Goal: Information Seeking & Learning: Learn about a topic

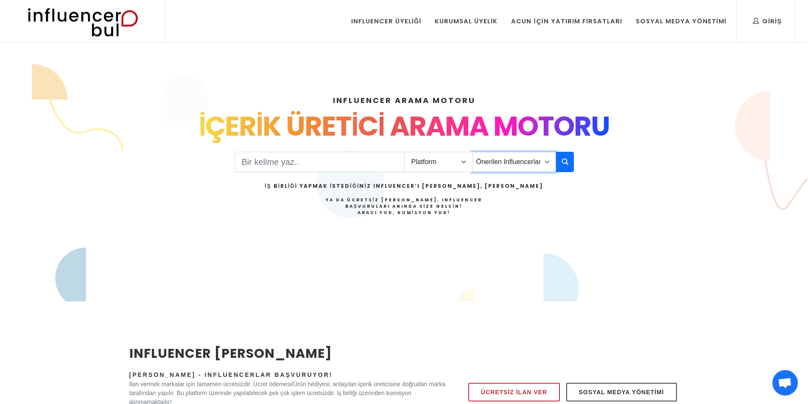
click at [536, 165] on select "Önerilen Influencerlar Aile & Çocuk & Ebeveyn Alışveriş & Giyim & Aksesuar Arab…" at bounding box center [514, 162] width 84 height 20
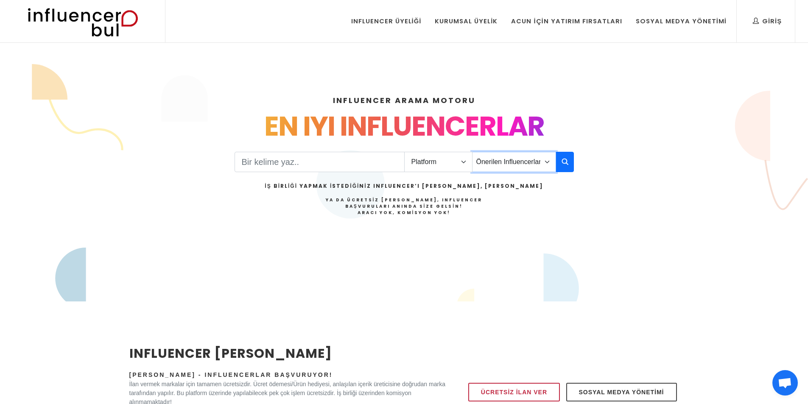
click at [536, 165] on select "Önerilen Influencerlar Aile & Çocuk & Ebeveyn Alışveriş & Giyim & Aksesuar Arab…" at bounding box center [514, 162] width 84 height 20
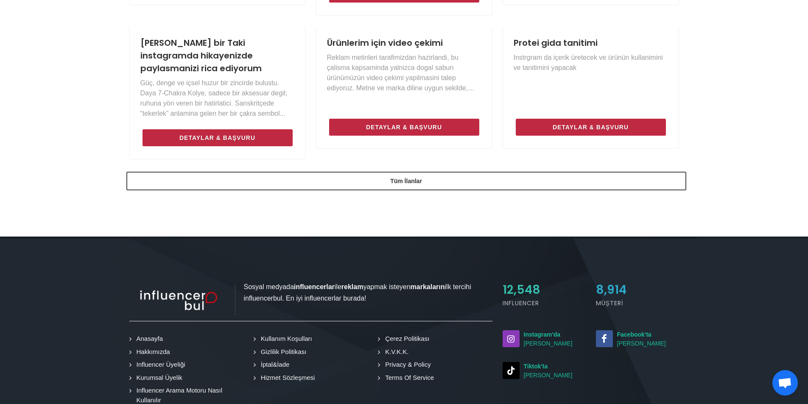
scroll to position [765, 0]
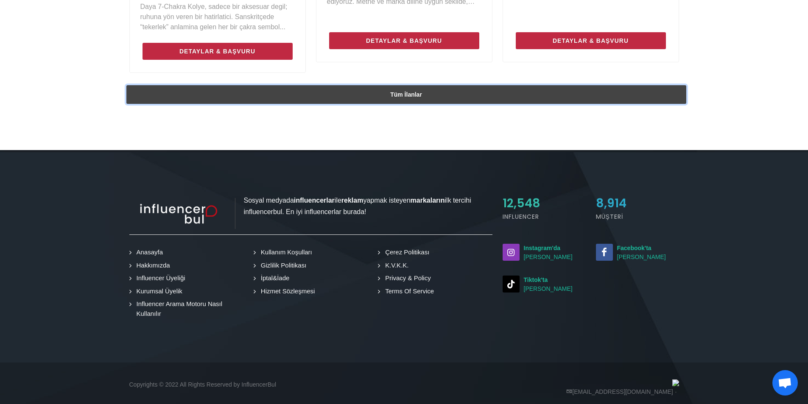
click at [450, 85] on link "Tüm İlanlar" at bounding box center [406, 94] width 560 height 19
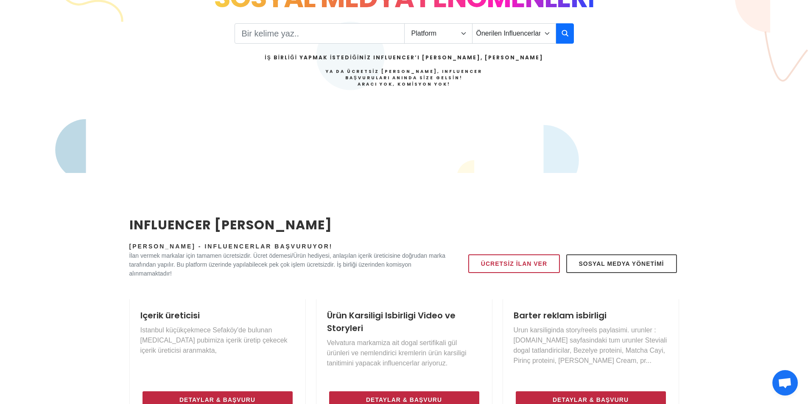
scroll to position [0, 0]
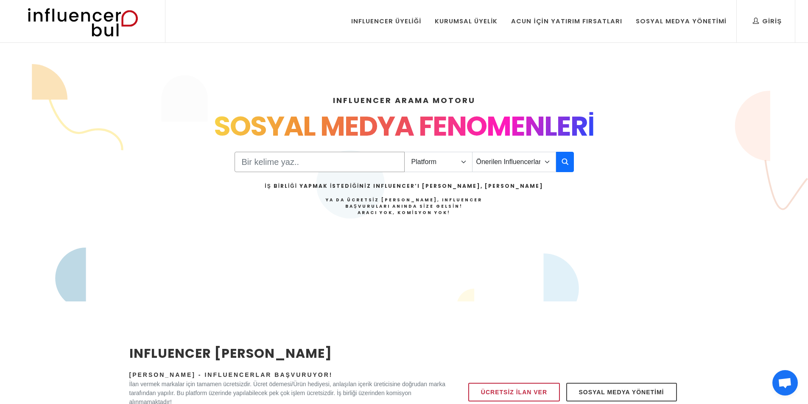
click at [343, 159] on input "Search" at bounding box center [320, 162] width 170 height 20
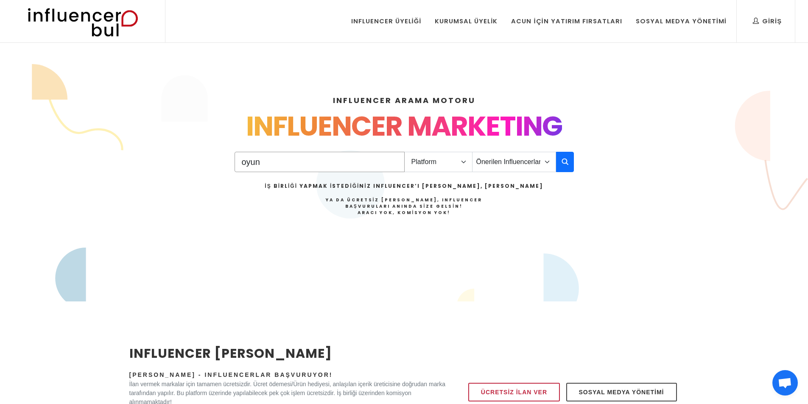
type input "oyun"
click at [440, 162] on select "Platform Instagram Facebook Youtube Tiktok Twitter Twitch" at bounding box center [438, 162] width 68 height 20
select select "4"
click at [404, 152] on select "Platform Instagram Facebook Youtube Tiktok Twitter Twitch" at bounding box center [438, 162] width 68 height 20
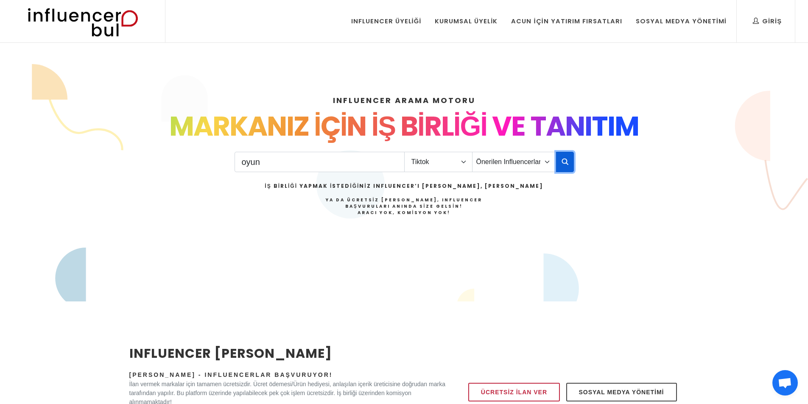
click at [568, 160] on icon "button" at bounding box center [565, 162] width 7 height 10
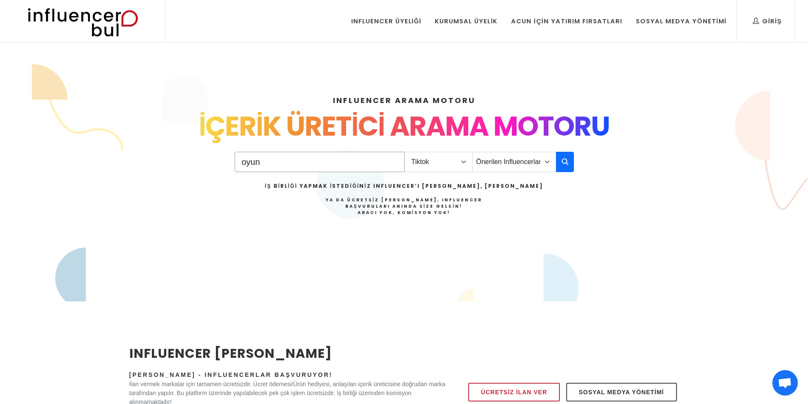
drag, startPoint x: 287, startPoint y: 162, endPoint x: 62, endPoint y: 132, distance: 226.8
click at [62, 132] on div "INFLUENCER ARAMA MOTORU INSTAGRAM VE TIKTOK INFLUENCERLARI SOSYAL MEDYA FENOMEN…" at bounding box center [404, 182] width 808 height 217
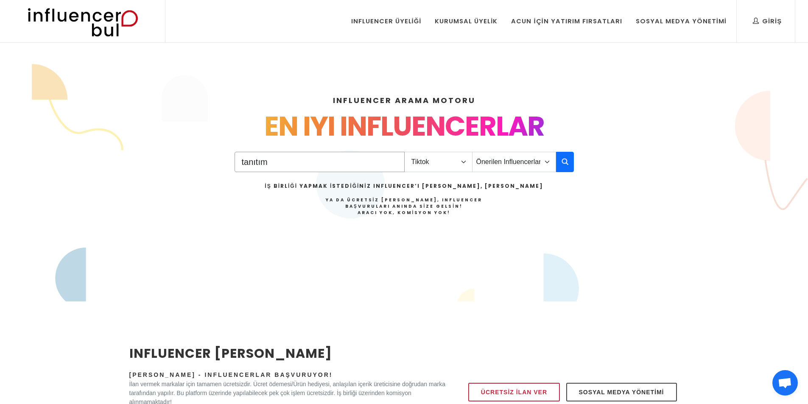
type input "tanıtım"
click at [437, 158] on select "Platform Instagram Facebook Youtube Tiktok Twitter Twitch" at bounding box center [438, 162] width 68 height 20
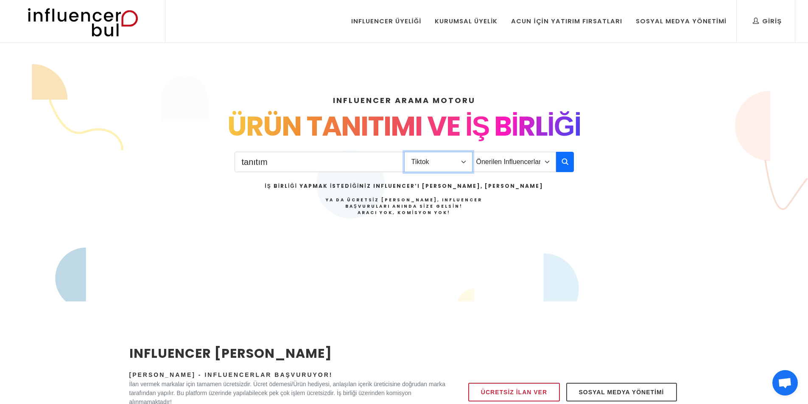
select select "1"
click at [404, 152] on select "Platform Instagram Facebook Youtube Tiktok Twitter Twitch" at bounding box center [438, 162] width 68 height 20
click at [559, 164] on button "button" at bounding box center [565, 162] width 18 height 20
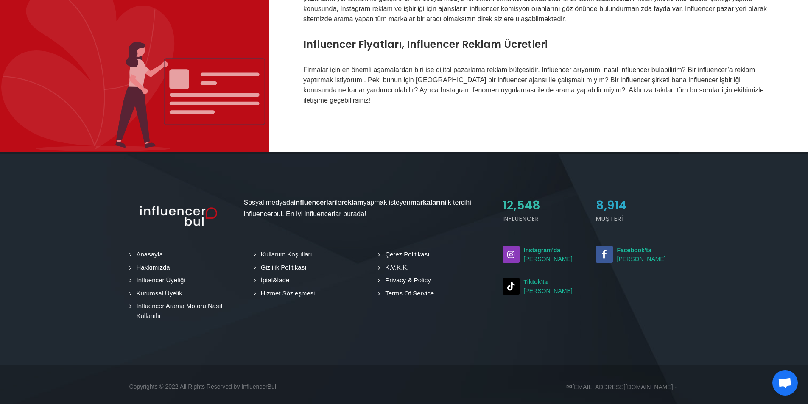
scroll to position [435, 0]
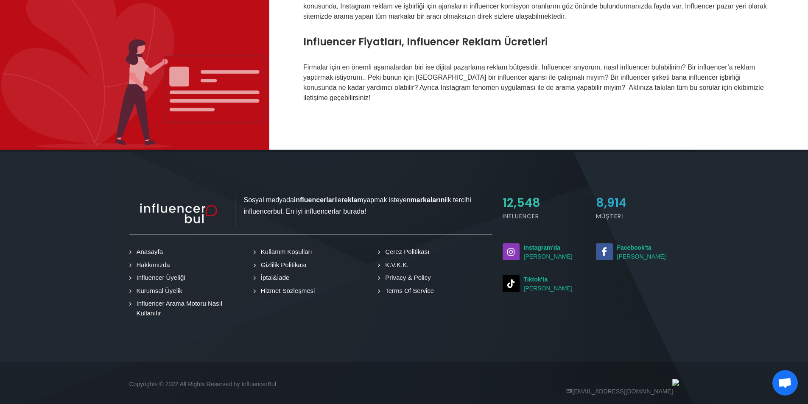
click at [606, 195] on span "8,914" at bounding box center [611, 203] width 31 height 17
click at [201, 299] on link "Influencer Arama Motoru Nasıl Kullanılır" at bounding box center [188, 308] width 112 height 19
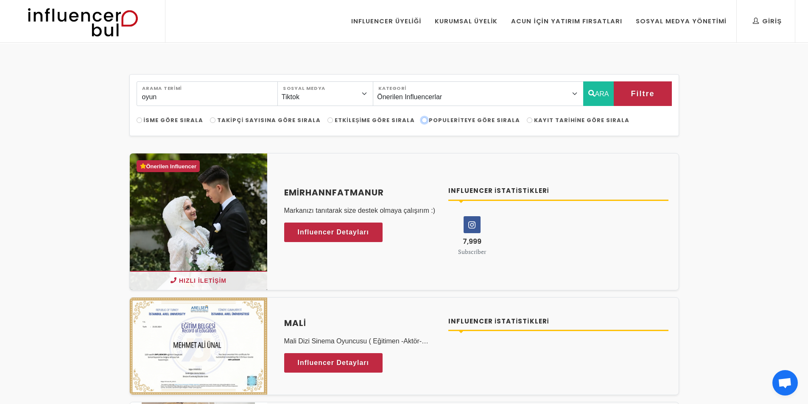
click at [422, 121] on input "Populeriteye Göre Sırala" at bounding box center [425, 121] width 6 height 6
radio input "true"
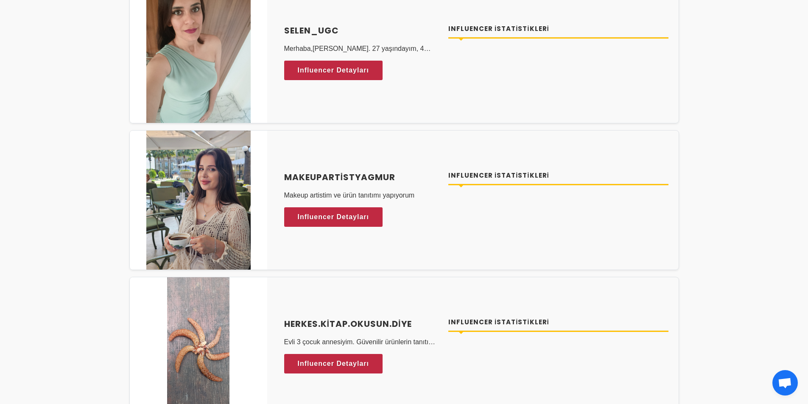
scroll to position [2546, 0]
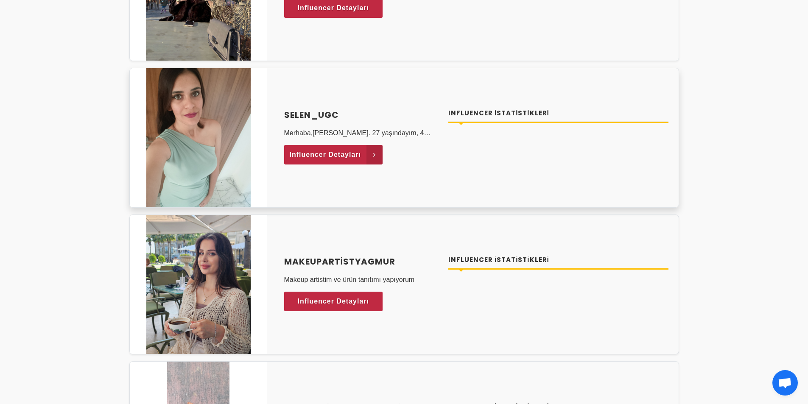
click at [338, 157] on span "Influencer Detayları" at bounding box center [326, 155] width 72 height 13
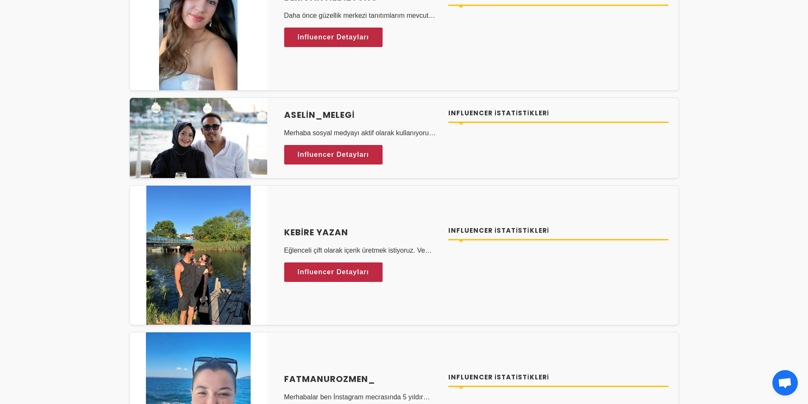
scroll to position [0, 0]
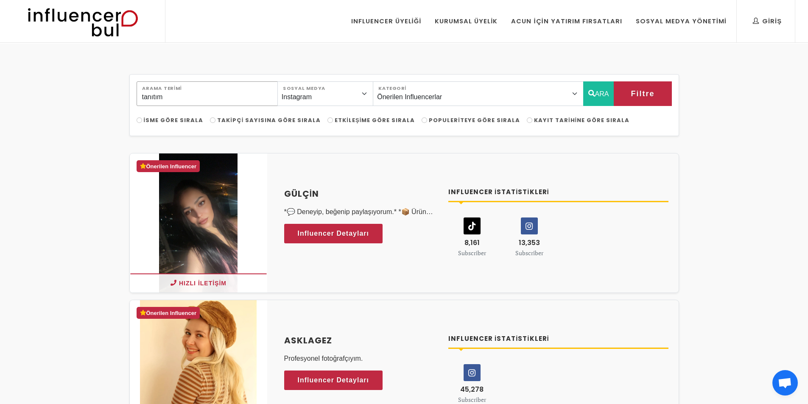
drag, startPoint x: 203, startPoint y: 97, endPoint x: 103, endPoint y: 99, distance: 100.2
click at [599, 97] on button "ARA" at bounding box center [598, 93] width 31 height 25
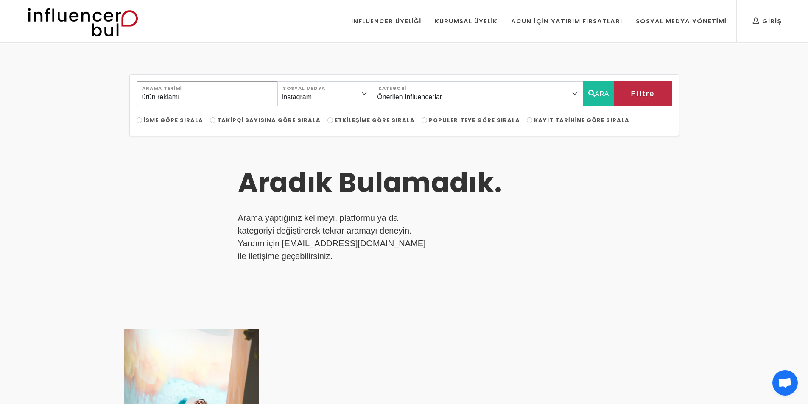
drag, startPoint x: 206, startPoint y: 97, endPoint x: 158, endPoint y: 99, distance: 47.6
click at [158, 99] on input "ürün reklamı" at bounding box center [207, 93] width 141 height 25
type input "ürün"
click at [590, 95] on icon "button" at bounding box center [592, 93] width 7 height 10
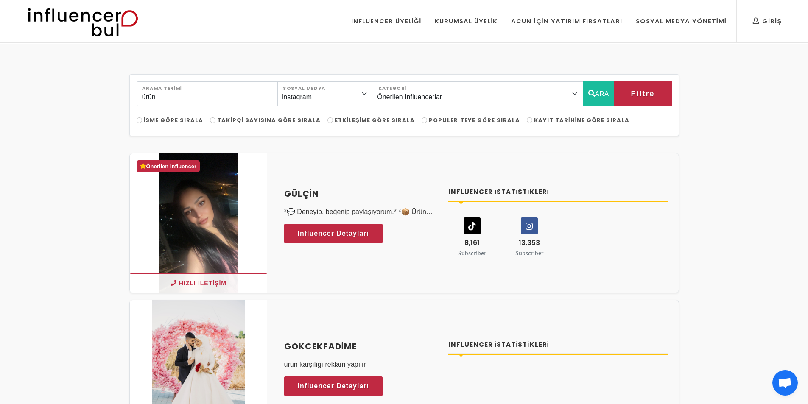
click at [101, 30] on img at bounding box center [83, 21] width 140 height 42
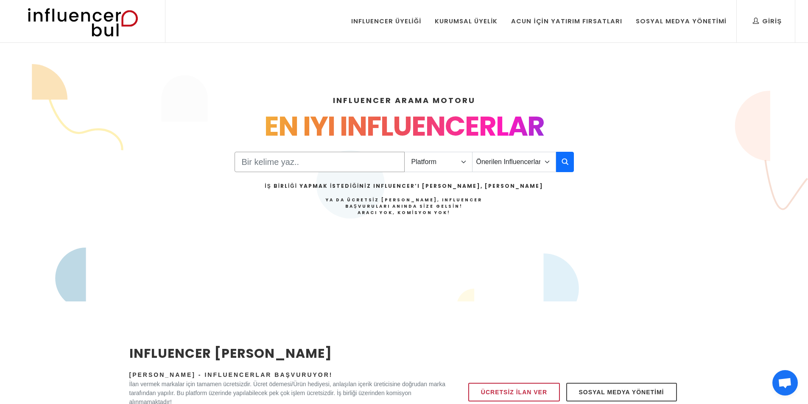
click at [284, 164] on input "Search" at bounding box center [320, 162] width 170 height 20
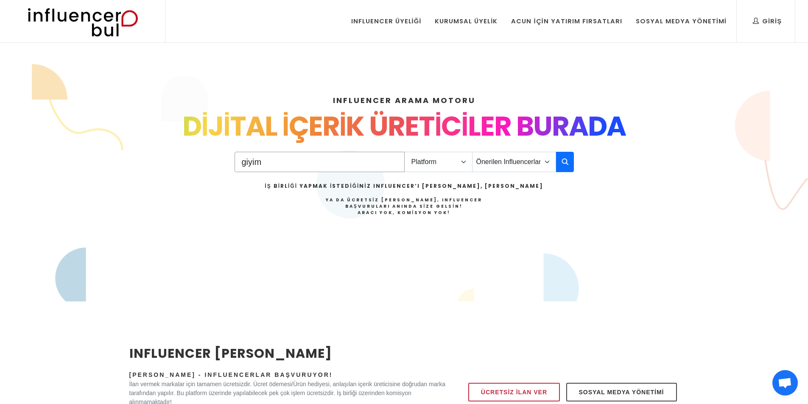
type input "giyim"
click at [452, 163] on select "Platform Instagram Facebook Youtube Tiktok Twitter Twitch" at bounding box center [438, 162] width 68 height 20
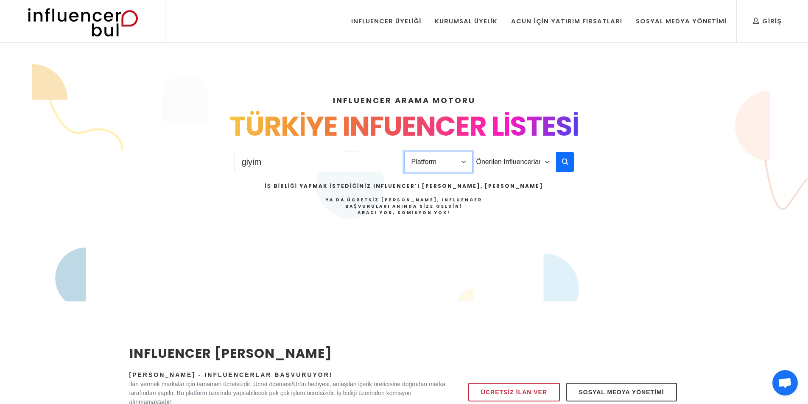
select select "1"
click at [404, 152] on select "Platform Instagram Facebook Youtube Tiktok Twitter Twitch" at bounding box center [438, 162] width 68 height 20
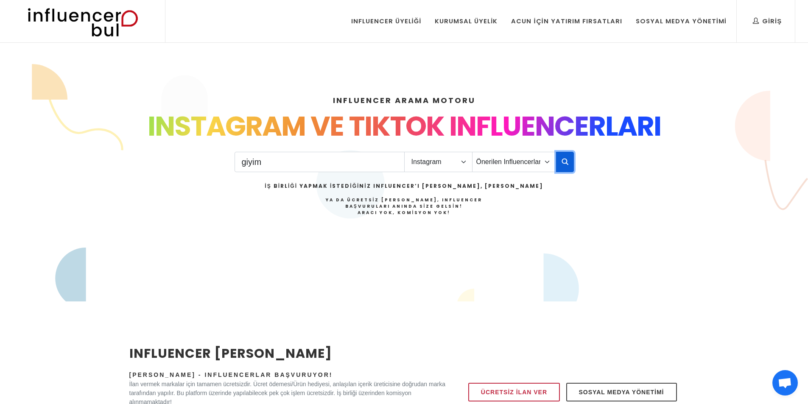
click at [563, 167] on button "button" at bounding box center [565, 162] width 18 height 20
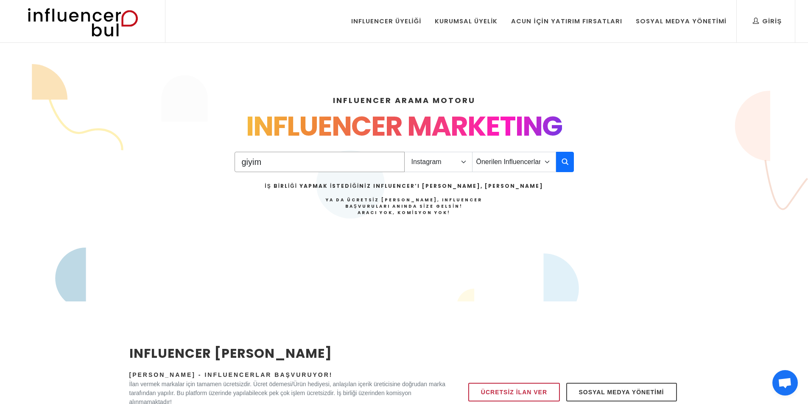
drag, startPoint x: 213, startPoint y: 165, endPoint x: 27, endPoint y: 146, distance: 186.4
click at [32, 149] on div "INFLUENCER ARAMA MOTORU INSTAGRAM VE TIKTOK INFLUENCERLARI SOSYAL MEDYA FENOMEN…" at bounding box center [404, 182] width 808 height 217
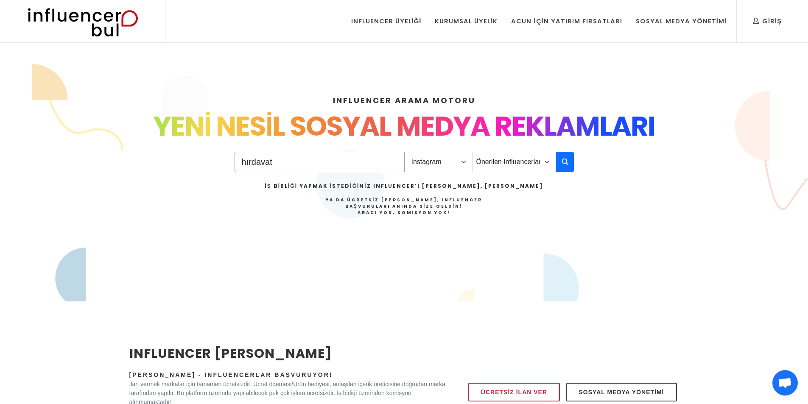
type input "hırdavat"
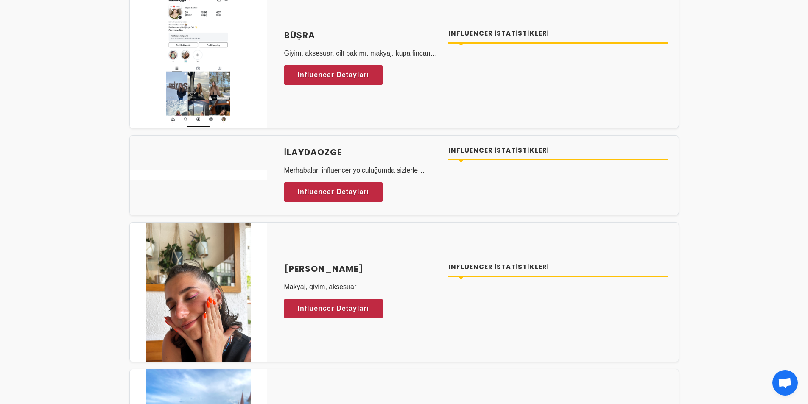
scroll to position [2758, 0]
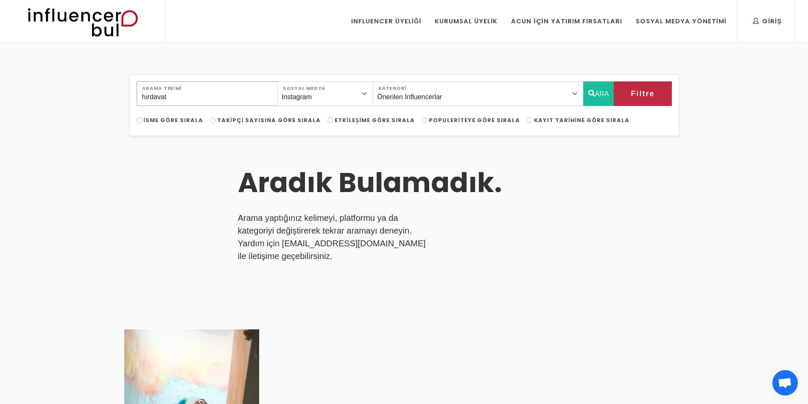
drag, startPoint x: 244, startPoint y: 98, endPoint x: 70, endPoint y: 115, distance: 174.0
click at [73, 115] on div "hırdavat Arama Terimi Instagram Facebook Youtube Tiktok Twitter Twitch Sosyal M…" at bounding box center [404, 320] width 808 height 552
type input "ev aletleri"
click at [599, 100] on button "ARA" at bounding box center [598, 93] width 31 height 25
click at [595, 97] on button "ARA" at bounding box center [598, 93] width 31 height 25
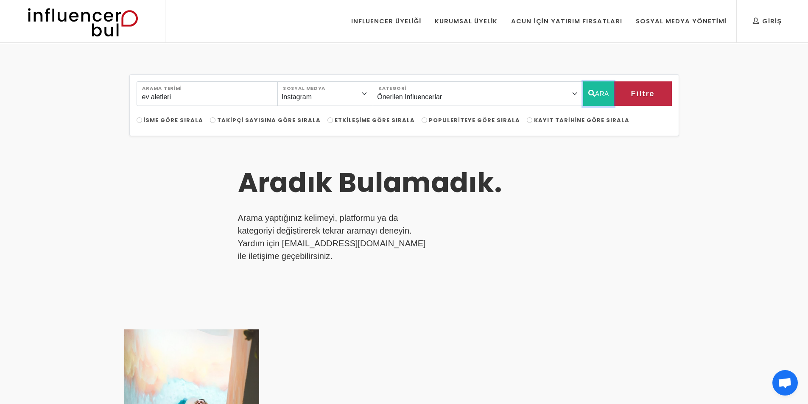
click at [595, 97] on button "ARA" at bounding box center [598, 93] width 31 height 25
click at [48, 12] on img at bounding box center [83, 21] width 140 height 42
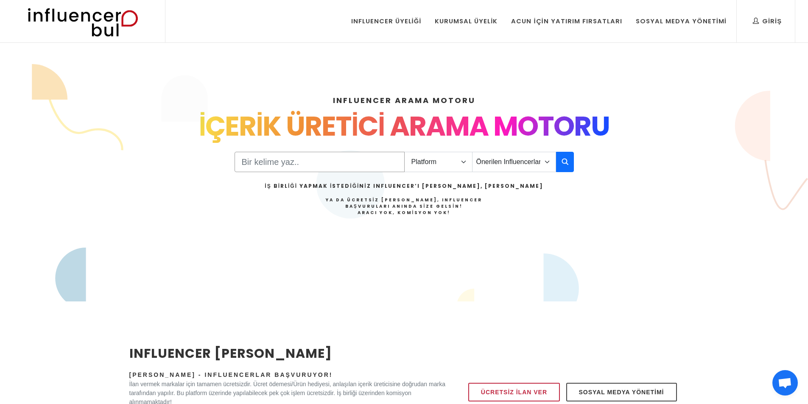
click at [284, 165] on input "Search" at bounding box center [320, 162] width 170 height 20
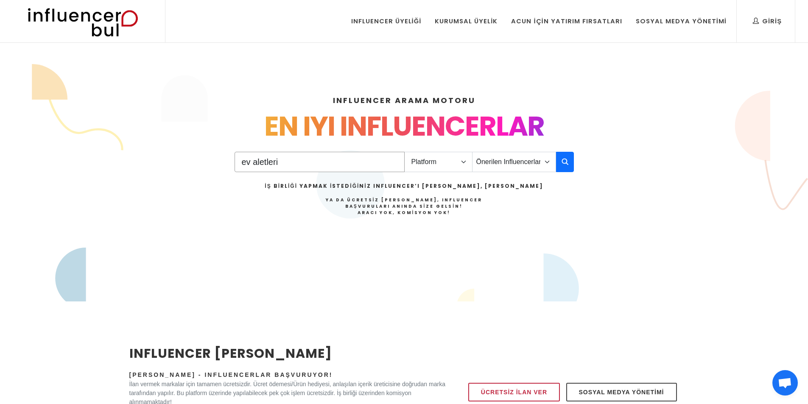
type input "ev aletleri"
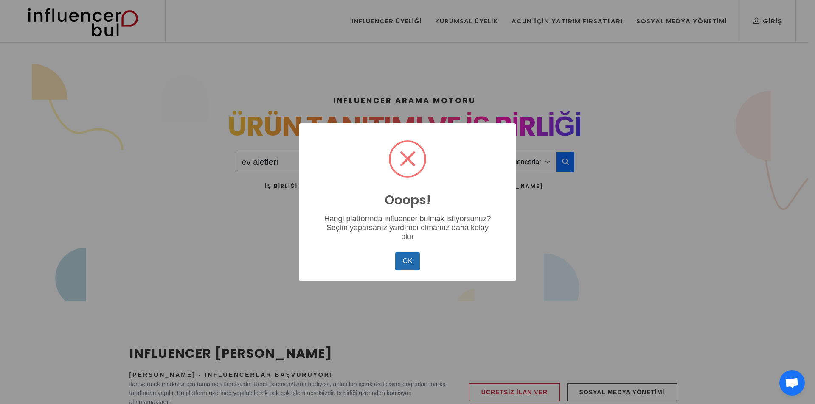
click at [404, 265] on button "OK" at bounding box center [407, 261] width 25 height 19
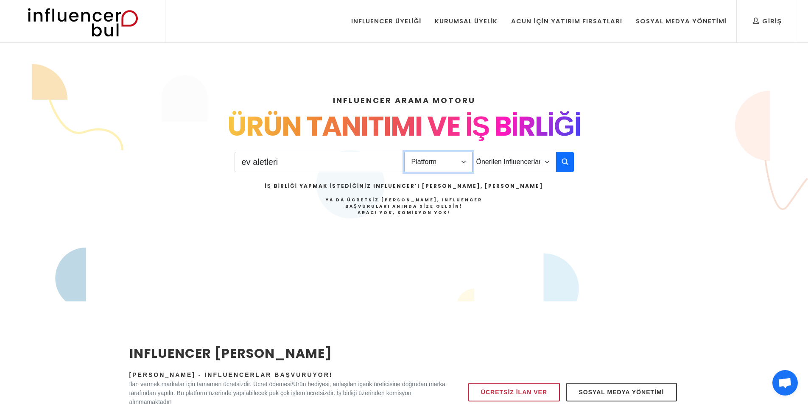
click at [459, 160] on select "Platform Instagram Facebook Youtube Tiktok Twitter Twitch" at bounding box center [438, 162] width 68 height 20
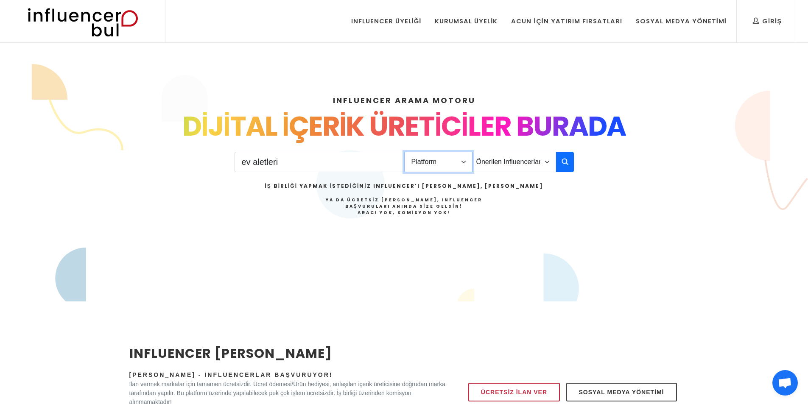
select select "4"
click at [404, 152] on select "Platform Instagram Facebook Youtube Tiktok Twitter Twitch" at bounding box center [438, 162] width 68 height 20
click at [562, 162] on icon "button" at bounding box center [565, 162] width 7 height 10
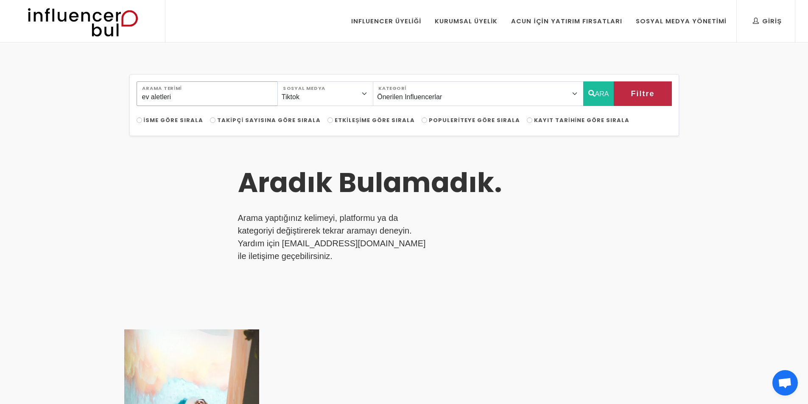
drag, startPoint x: 202, startPoint y: 92, endPoint x: 77, endPoint y: 89, distance: 125.6
click at [77, 89] on div "ev aletleri Arama Terimi Instagram Facebook Youtube Tiktok Twitter Twitch Sosya…" at bounding box center [404, 320] width 808 height 552
click at [66, 17] on img at bounding box center [83, 21] width 140 height 42
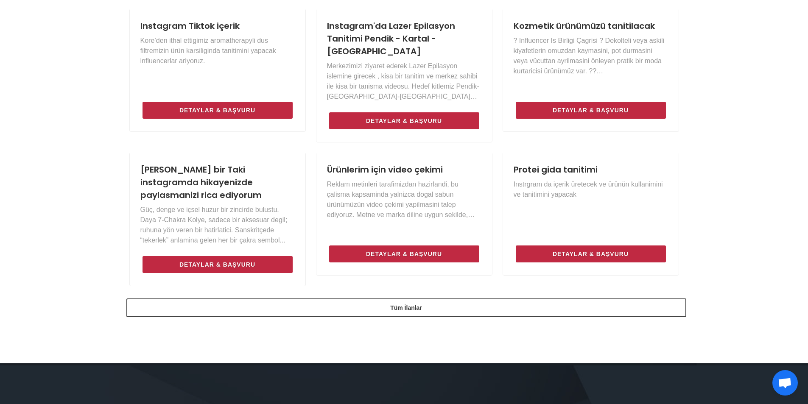
scroll to position [765, 0]
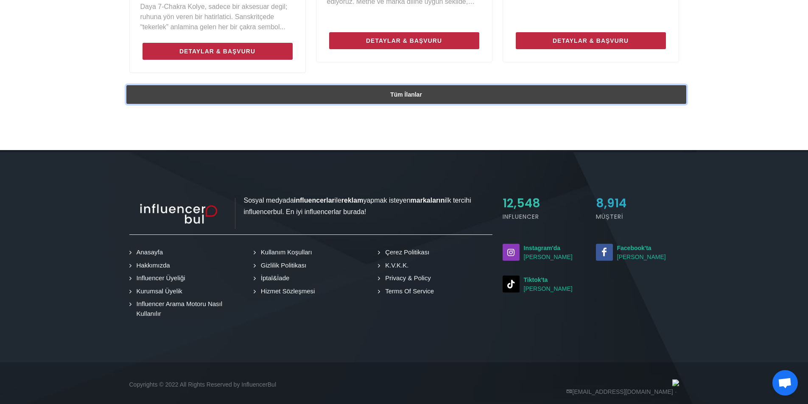
click at [430, 87] on link "Tüm İlanlar" at bounding box center [406, 94] width 560 height 19
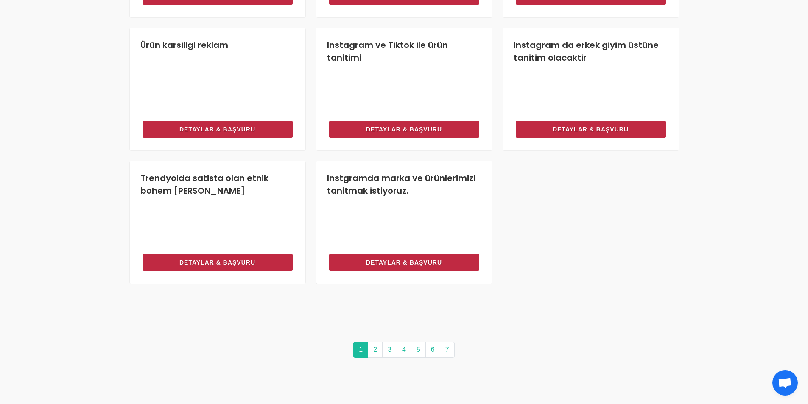
scroll to position [778, 0]
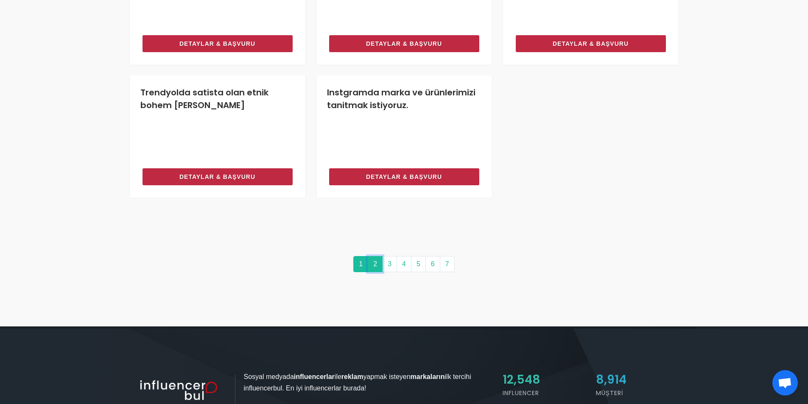
click at [376, 266] on link "2" at bounding box center [375, 264] width 15 height 16
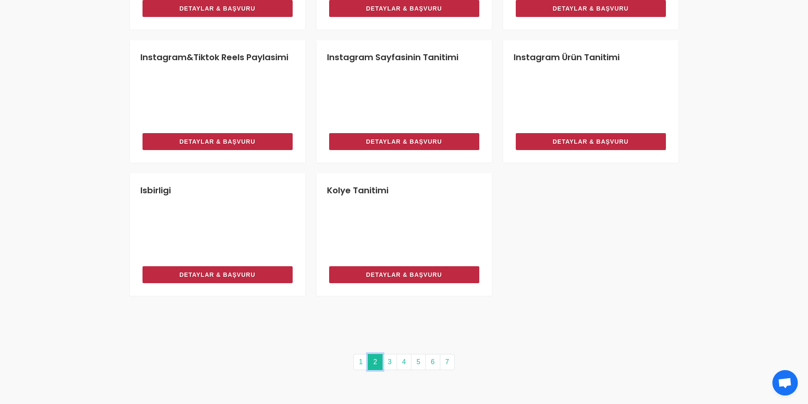
scroll to position [721, 0]
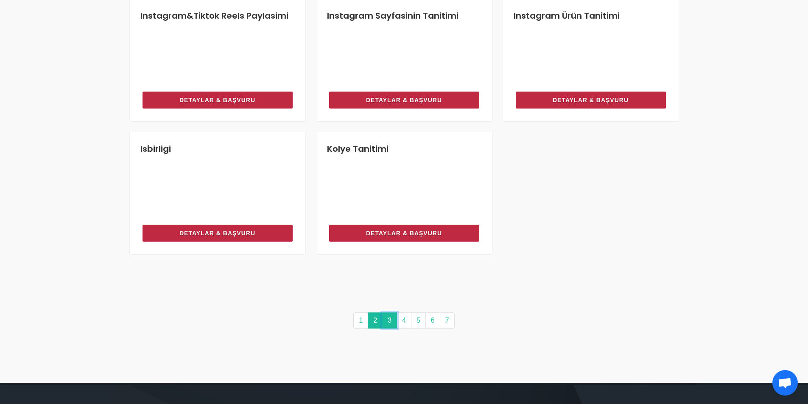
click at [389, 325] on link "3" at bounding box center [389, 321] width 15 height 16
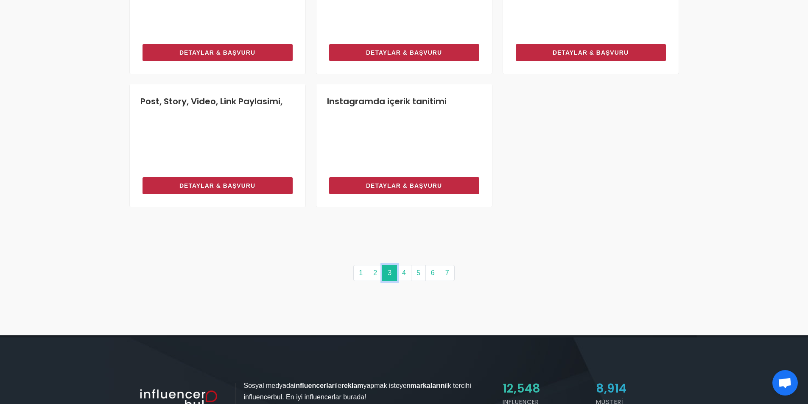
scroll to position [771, 0]
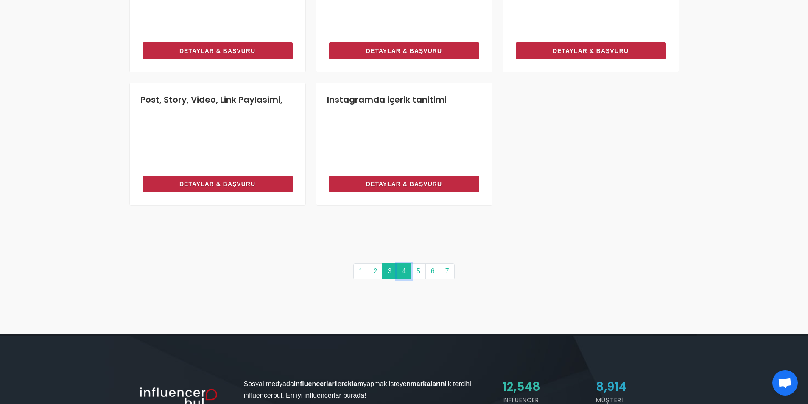
click at [405, 275] on link "4" at bounding box center [404, 271] width 15 height 16
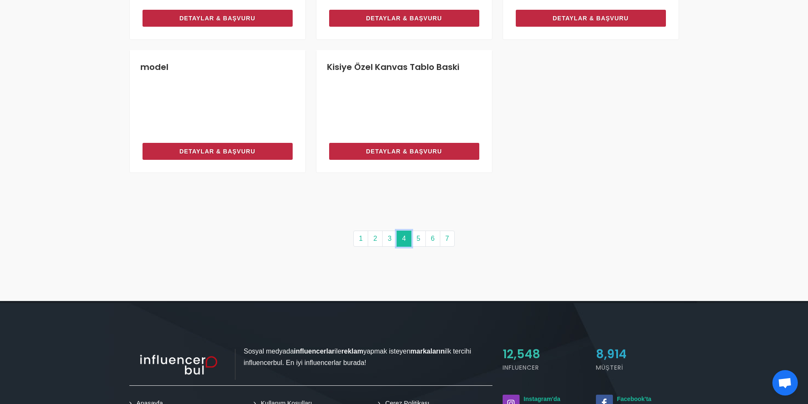
scroll to position [808, 0]
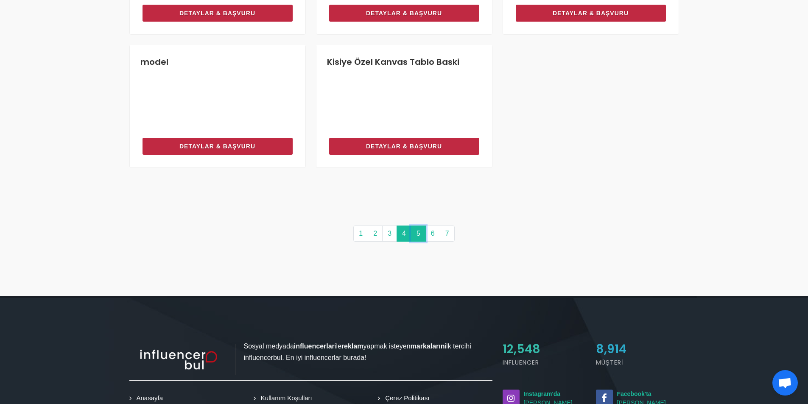
click at [415, 233] on link "5" at bounding box center [418, 234] width 15 height 16
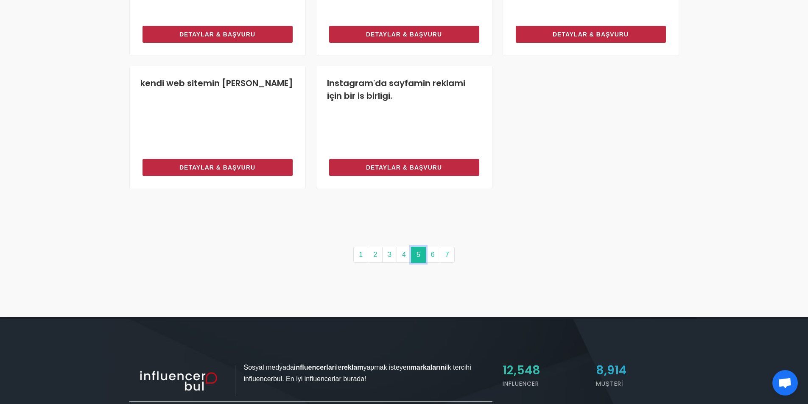
scroll to position [909, 0]
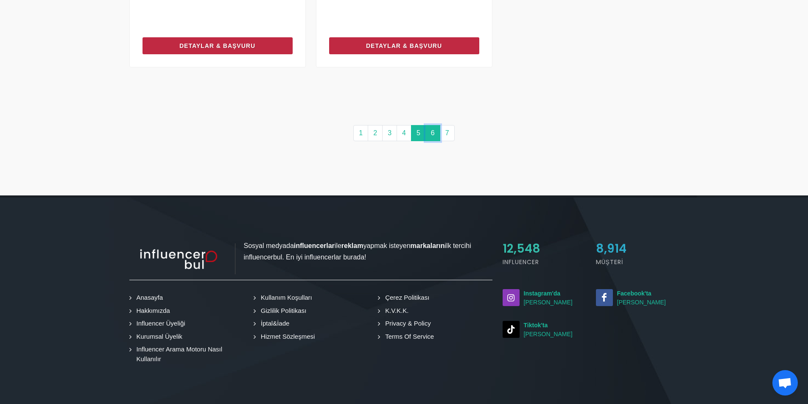
click at [431, 132] on link "6" at bounding box center [433, 133] width 15 height 16
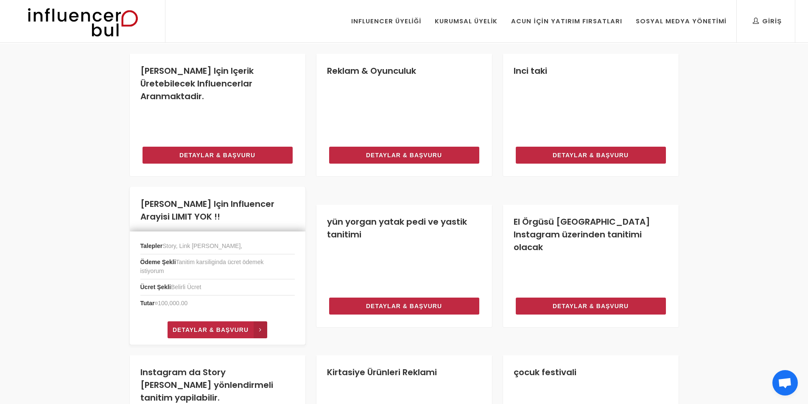
click at [238, 328] on span "Detaylar & Başvuru" at bounding box center [211, 330] width 76 height 10
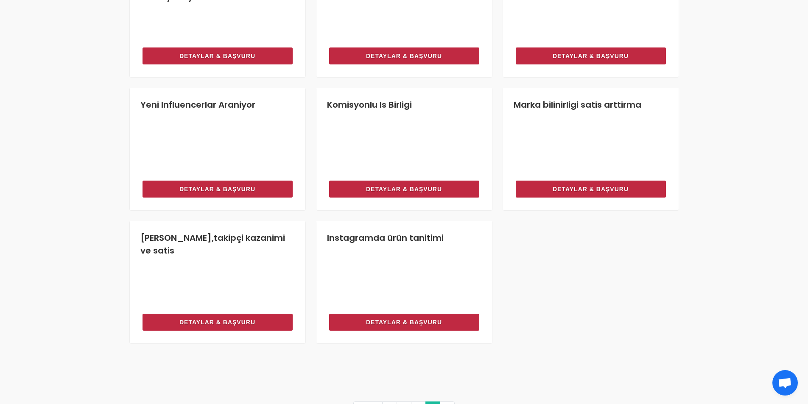
scroll to position [844, 0]
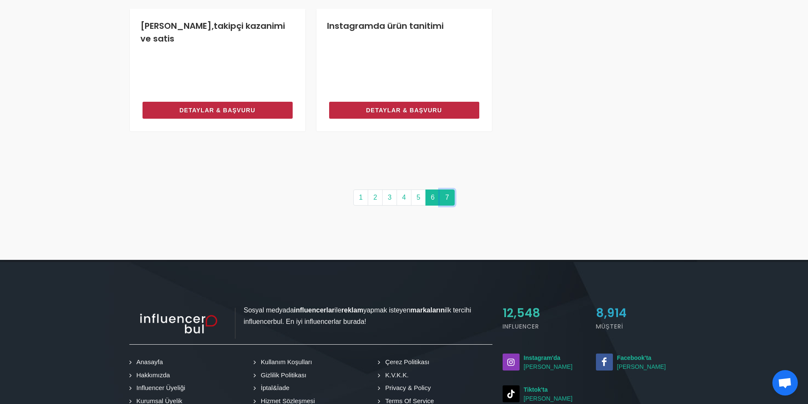
click at [447, 196] on link "7" at bounding box center [447, 198] width 15 height 16
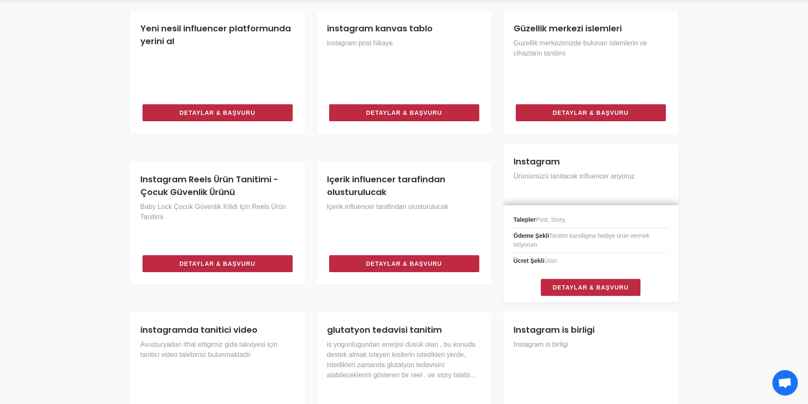
scroll to position [0, 0]
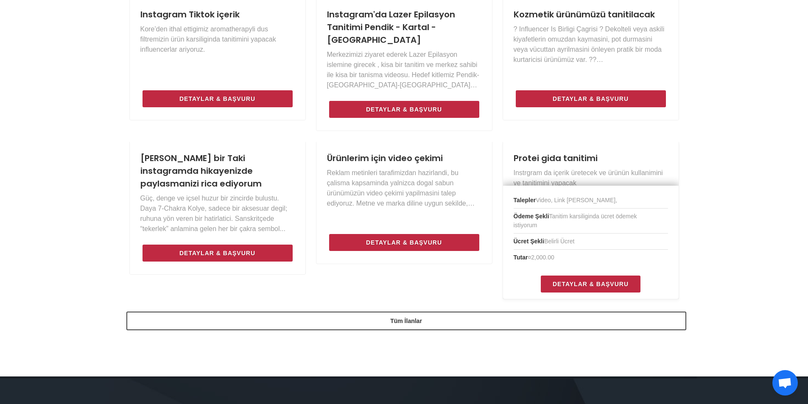
scroll to position [636, 0]
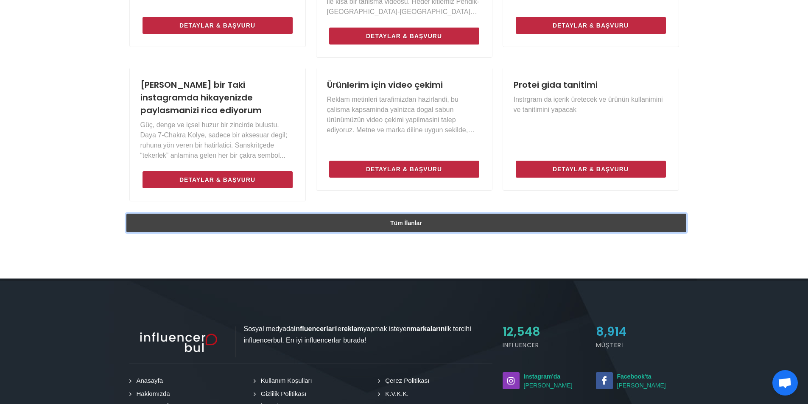
click at [378, 216] on link "Tüm İlanlar" at bounding box center [406, 223] width 560 height 19
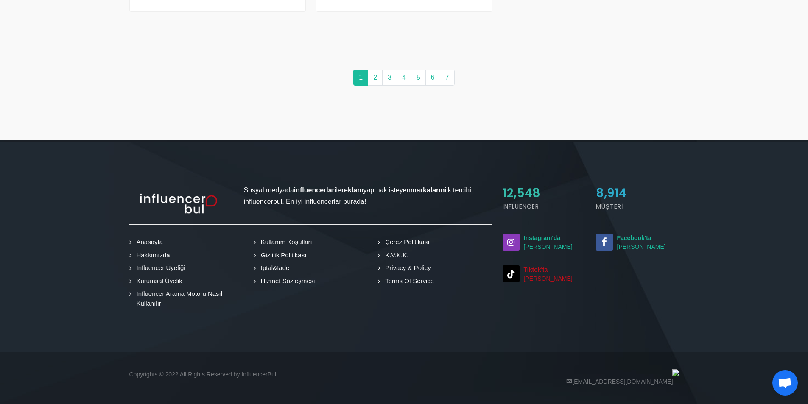
scroll to position [965, 0]
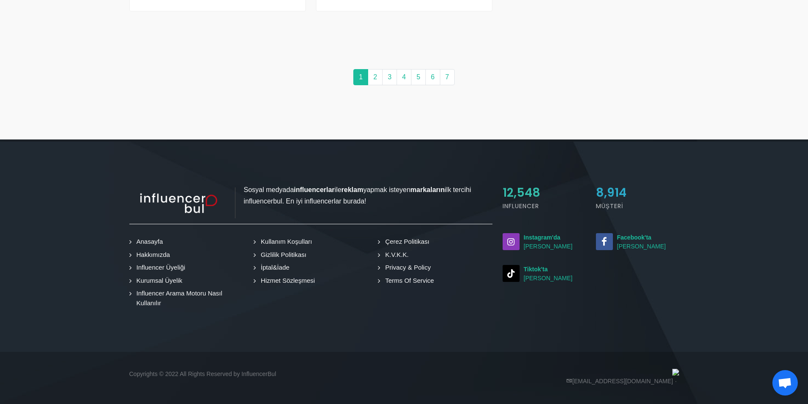
click at [160, 257] on link "Hakkımızda" at bounding box center [152, 255] width 40 height 10
